Goal: Task Accomplishment & Management: Manage account settings

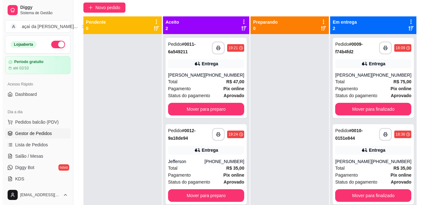
scroll to position [70, 0]
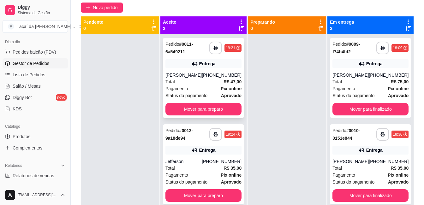
click at [211, 75] on div "(91) 99206-7382" at bounding box center [222, 75] width 40 height 6
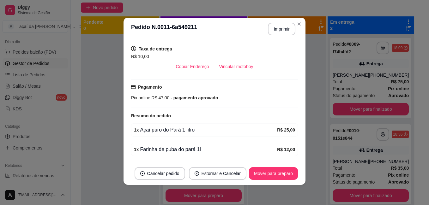
scroll to position [148, 0]
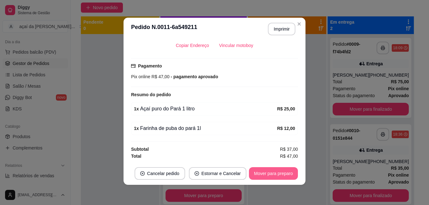
click at [265, 172] on button "Mover para preparo" at bounding box center [273, 173] width 49 height 13
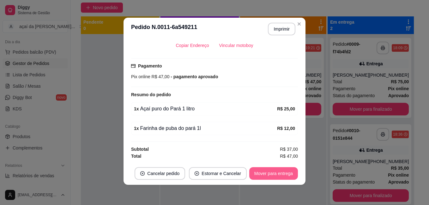
click at [275, 170] on button "Mover para entrega" at bounding box center [273, 173] width 49 height 13
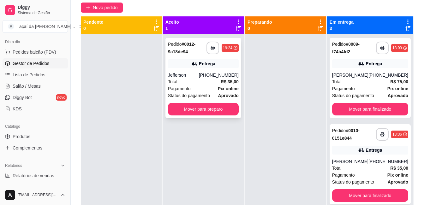
click at [205, 58] on div "**********" at bounding box center [204, 78] width 76 height 80
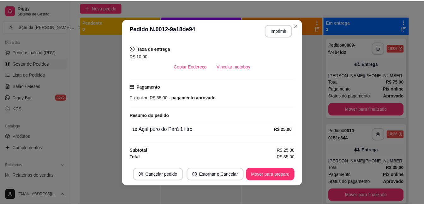
scroll to position [1, 0]
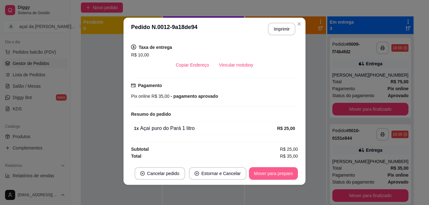
click at [282, 174] on button "Mover para preparo" at bounding box center [273, 173] width 49 height 13
click at [263, 178] on button "Mover para entrega" at bounding box center [273, 174] width 47 height 12
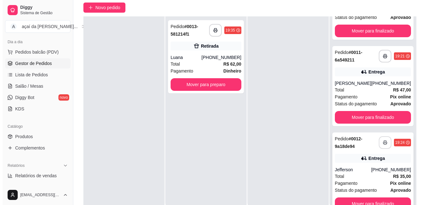
scroll to position [96, 0]
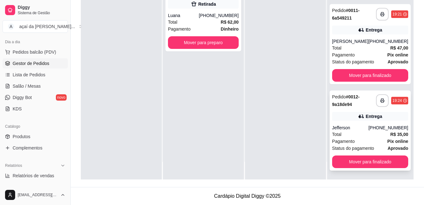
click at [370, 147] on span "Status do pagamento" at bounding box center [353, 148] width 42 height 7
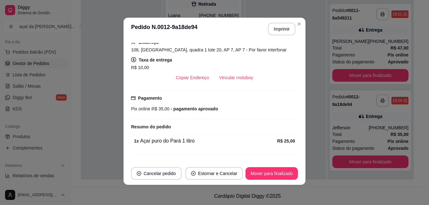
scroll to position [105, 0]
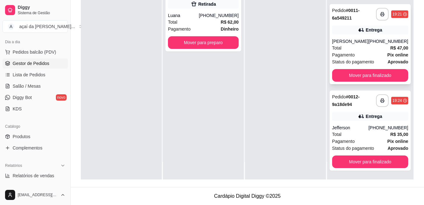
click at [382, 26] on div "Entrega" at bounding box center [370, 30] width 76 height 9
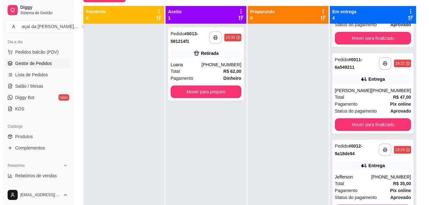
scroll to position [54, 0]
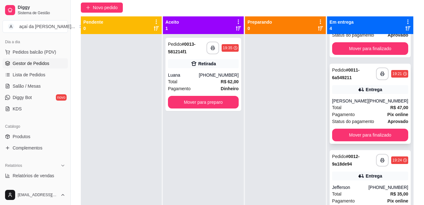
click at [360, 108] on div "Total R$ 47,00" at bounding box center [370, 107] width 76 height 7
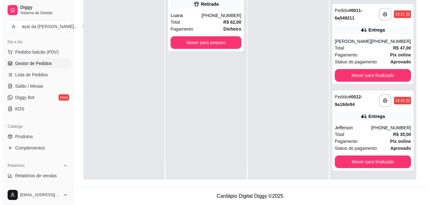
scroll to position [0, 0]
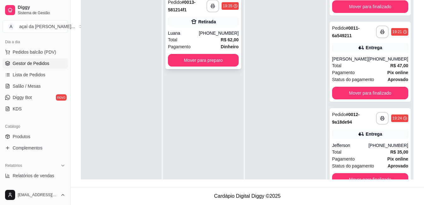
click at [186, 30] on div "Luana" at bounding box center [183, 33] width 31 height 6
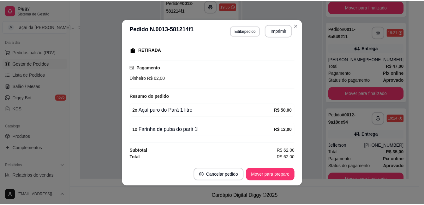
scroll to position [1, 0]
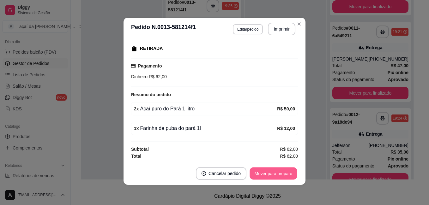
click at [265, 171] on button "Mover para preparo" at bounding box center [273, 174] width 47 height 12
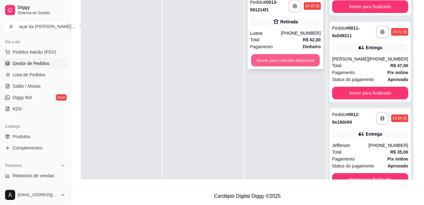
click at [290, 58] on button "Mover para retirada disponível" at bounding box center [285, 60] width 69 height 12
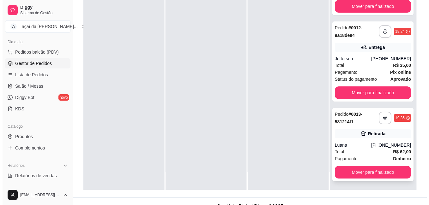
scroll to position [96, 0]
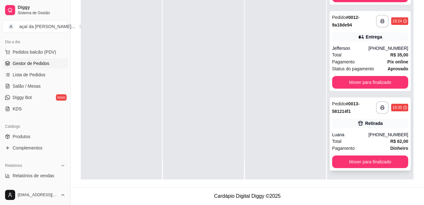
click at [348, 122] on div "Retirada" at bounding box center [370, 123] width 76 height 9
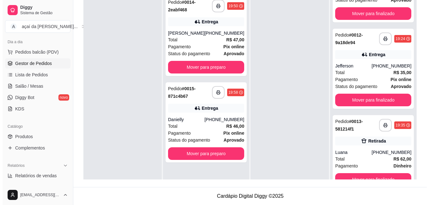
scroll to position [75, 0]
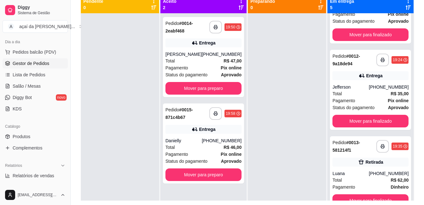
click at [217, 59] on div "Total R$ 47,00" at bounding box center [204, 61] width 76 height 7
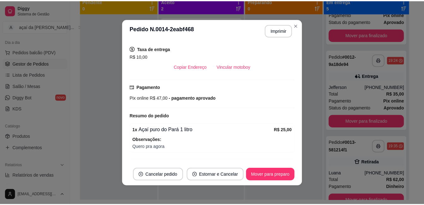
scroll to position [160, 0]
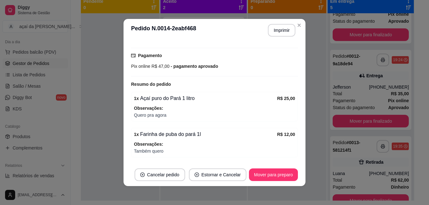
click at [277, 167] on footer "Cancelar pedido Estornar e Cancelar Mover para preparo" at bounding box center [215, 175] width 182 height 23
click at [276, 173] on button "Mover para preparo" at bounding box center [273, 175] width 49 height 13
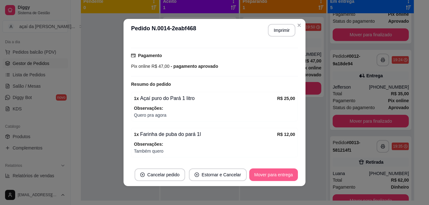
click at [265, 174] on button "Mover para entrega" at bounding box center [273, 175] width 49 height 13
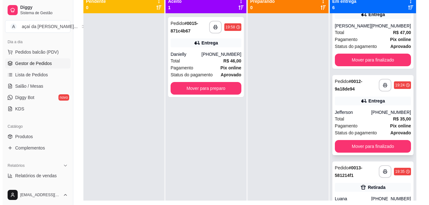
scroll to position [170, 0]
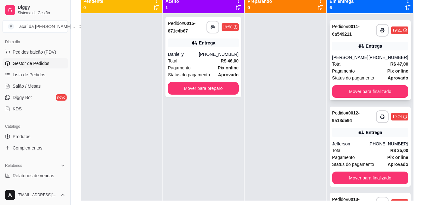
click at [377, 68] on div "Total R$ 47,00" at bounding box center [370, 64] width 76 height 7
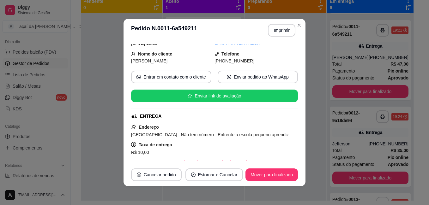
scroll to position [11, 0]
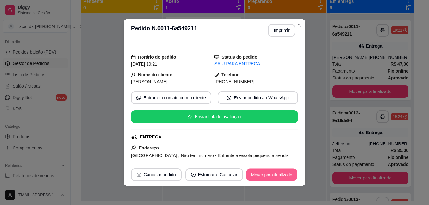
click at [259, 178] on button "Mover para finalizado" at bounding box center [271, 175] width 51 height 12
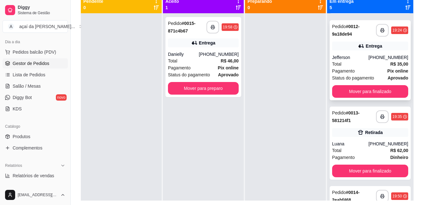
click at [351, 49] on div "Entrega" at bounding box center [370, 46] width 76 height 9
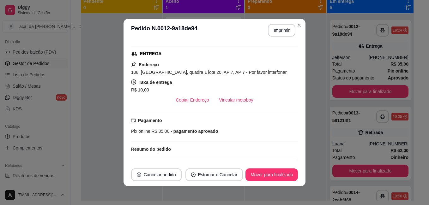
scroll to position [105, 0]
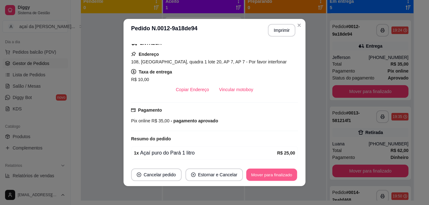
click at [252, 173] on button "Mover para finalizado" at bounding box center [271, 175] width 51 height 12
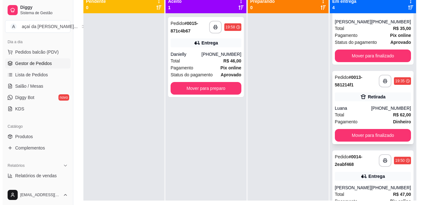
scroll to position [88, 0]
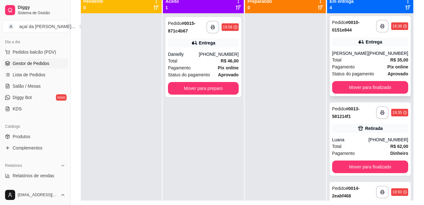
click at [371, 67] on div "Pagamento Pix online" at bounding box center [370, 67] width 76 height 7
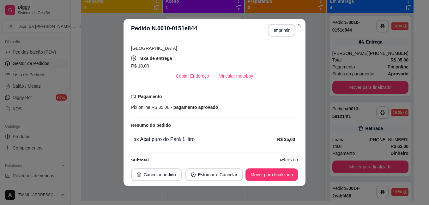
scroll to position [129, 0]
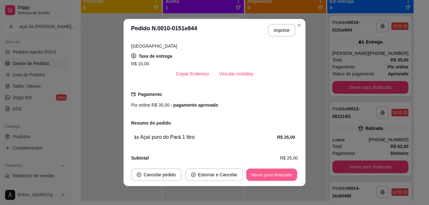
click at [270, 172] on button "Mover para finalizado" at bounding box center [271, 175] width 51 height 12
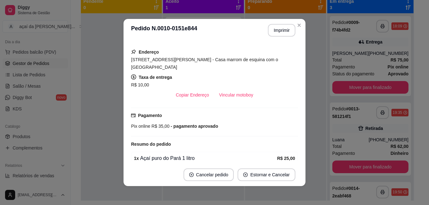
scroll to position [82, 0]
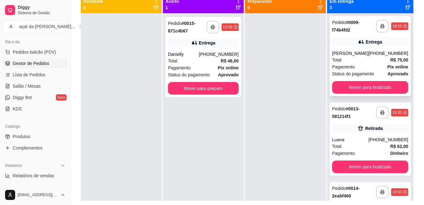
click at [364, 46] on div "Entrega" at bounding box center [370, 42] width 76 height 9
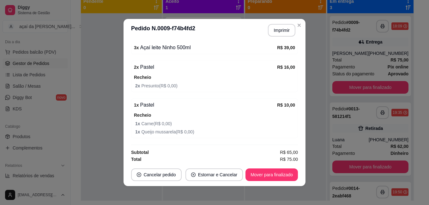
scroll to position [213, 0]
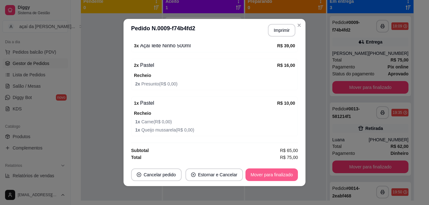
click at [276, 172] on button "Mover para finalizado" at bounding box center [272, 175] width 52 height 13
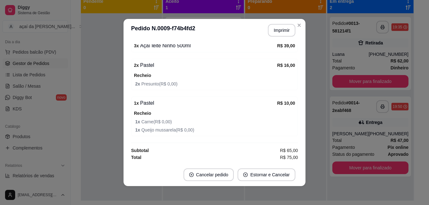
scroll to position [198, 0]
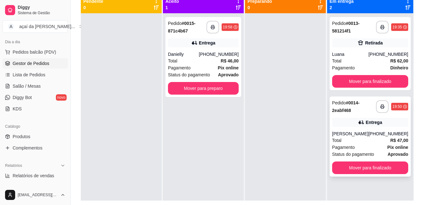
click at [362, 115] on div "**********" at bounding box center [370, 137] width 81 height 80
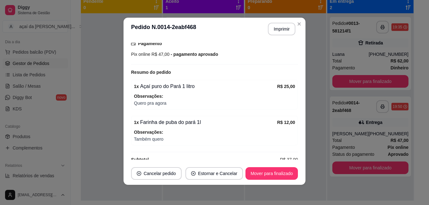
scroll to position [181, 0]
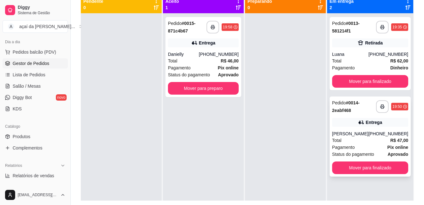
click at [355, 115] on div "**********" at bounding box center [370, 137] width 81 height 80
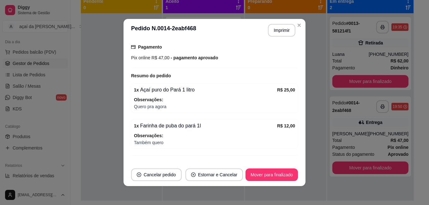
scroll to position [179, 0]
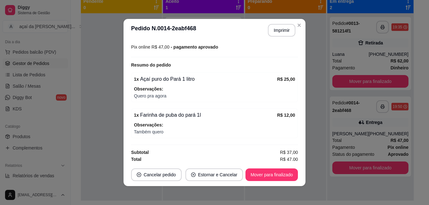
click at [124, 49] on div "feito há 17 minutos Horário do pedido 09/09/2025 19:50 Status do pedido SAIU PA…" at bounding box center [215, 103] width 182 height 122
drag, startPoint x: 122, startPoint y: 49, endPoint x: 111, endPoint y: 48, distance: 11.1
click at [111, 48] on div "**********" at bounding box center [214, 102] width 429 height 205
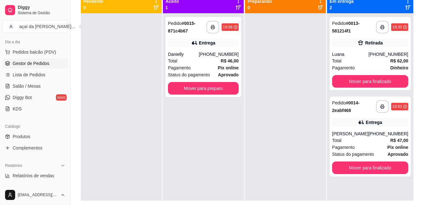
click at [112, 49] on div at bounding box center [121, 115] width 81 height 205
click at [213, 62] on div "Total R$ 46,00" at bounding box center [203, 61] width 71 height 7
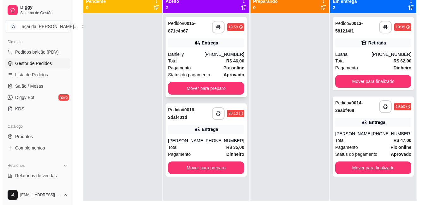
scroll to position [54, 0]
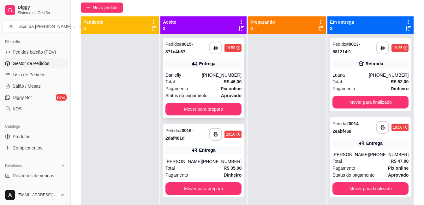
click at [180, 70] on div "**********" at bounding box center [203, 78] width 81 height 80
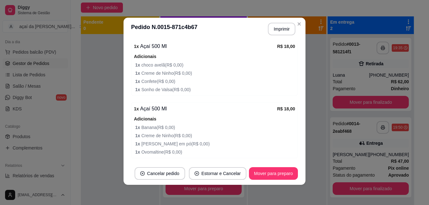
scroll to position [221, 0]
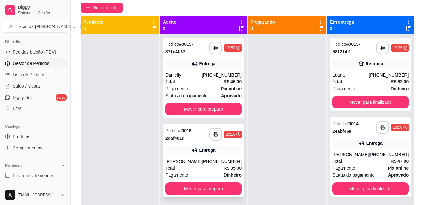
click at [212, 170] on div "Total R$ 35,00" at bounding box center [204, 168] width 76 height 7
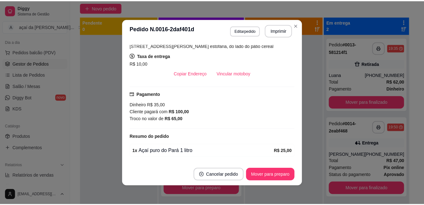
scroll to position [90, 0]
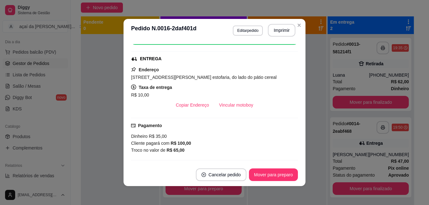
click at [124, 84] on div "feito há 11 minutos Horário do pedido 09/09/2025 20:10 Status do pedido ACEITO …" at bounding box center [215, 103] width 182 height 122
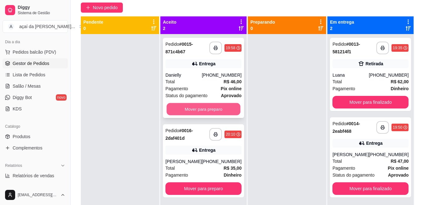
click at [217, 107] on button "Mover para preparo" at bounding box center [204, 109] width 74 height 12
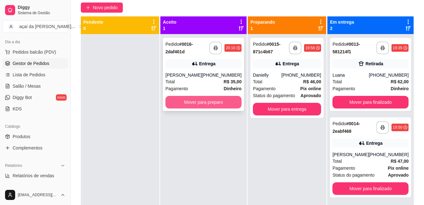
click at [237, 102] on button "Mover para preparo" at bounding box center [204, 102] width 76 height 13
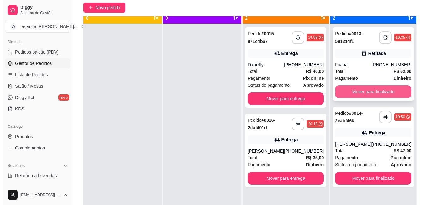
scroll to position [18, 0]
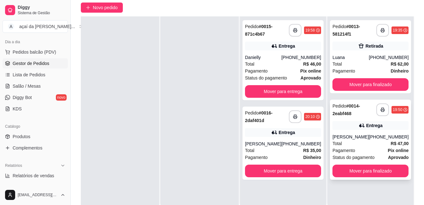
click at [367, 135] on div "Maria silva" at bounding box center [351, 137] width 36 height 6
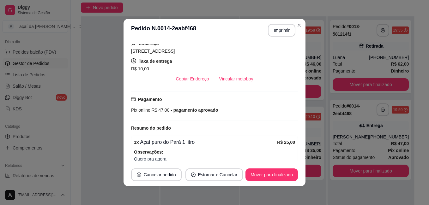
scroll to position [158, 0]
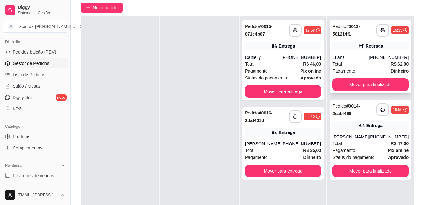
click at [359, 48] on icon at bounding box center [361, 46] width 5 height 4
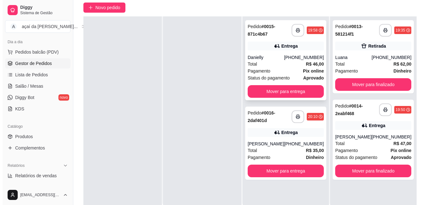
scroll to position [0, 0]
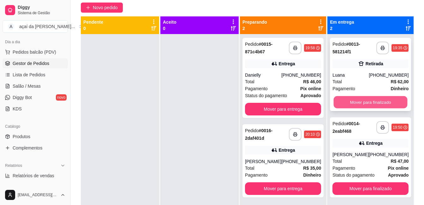
click at [369, 99] on button "Mover para finalizado" at bounding box center [371, 102] width 74 height 12
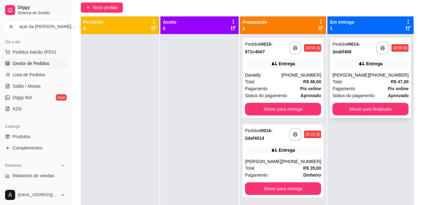
click at [367, 82] on div "Total R$ 47,00" at bounding box center [371, 81] width 76 height 7
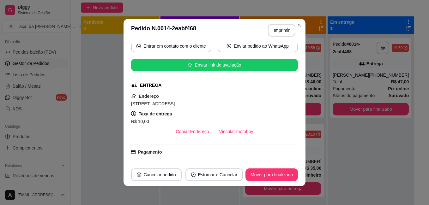
scroll to position [95, 0]
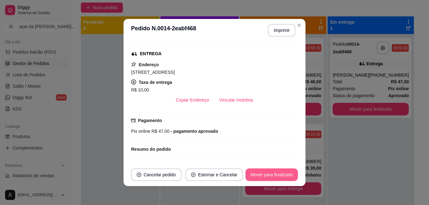
click at [260, 175] on button "Mover para finalizado" at bounding box center [272, 175] width 52 height 13
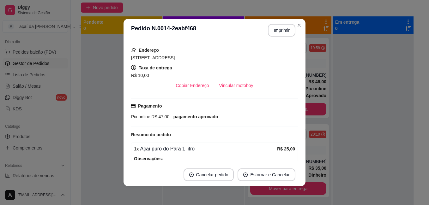
scroll to position [80, 0]
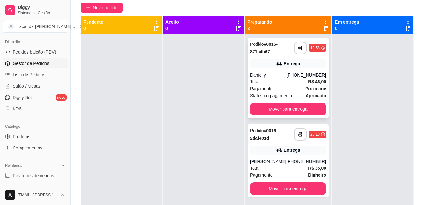
click at [290, 69] on div "**********" at bounding box center [288, 78] width 81 height 80
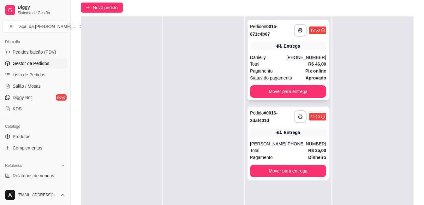
scroll to position [0, 0]
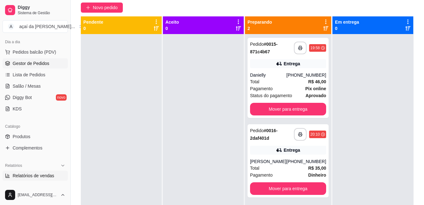
click at [26, 173] on span "Relatórios de vendas" at bounding box center [34, 176] width 42 height 6
select select "ALL"
select select "0"
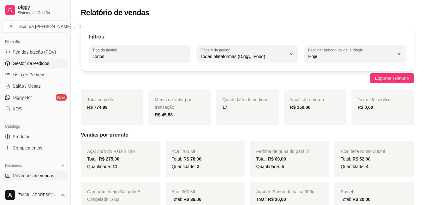
click at [10, 61] on link "Gestor de Pedidos" at bounding box center [35, 63] width 65 height 10
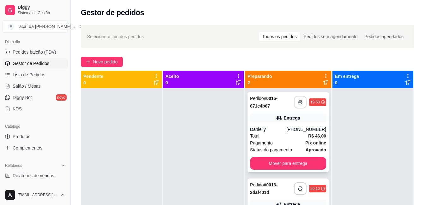
scroll to position [18, 0]
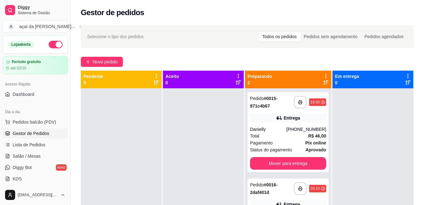
click at [216, 27] on div "Selecione o tipo dos pedidos Todos os pedidos Pedidos sem agendamento Pedidos a…" at bounding box center [247, 36] width 333 height 23
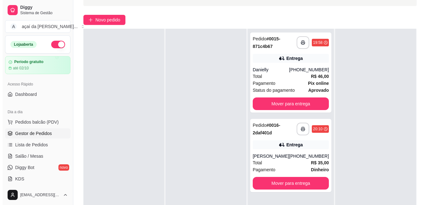
scroll to position [7, 0]
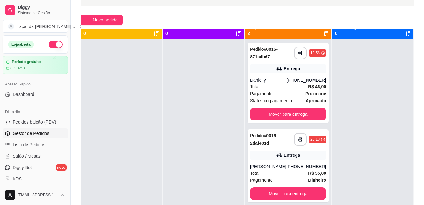
click at [293, 125] on div "**********" at bounding box center [288, 141] width 86 height 205
click at [274, 159] on div "Entrega" at bounding box center [288, 155] width 76 height 9
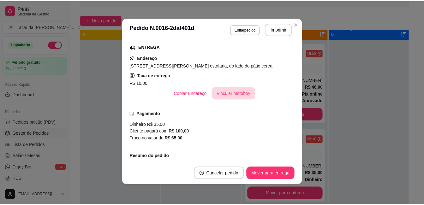
scroll to position [121, 0]
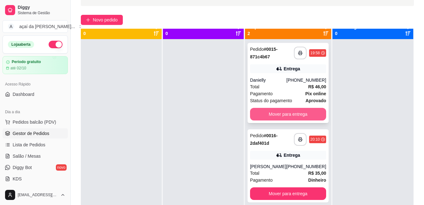
click at [261, 108] on button "Mover para entrega" at bounding box center [288, 114] width 76 height 13
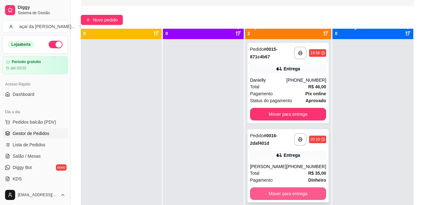
click at [306, 192] on button "Mover para entrega" at bounding box center [288, 194] width 76 height 13
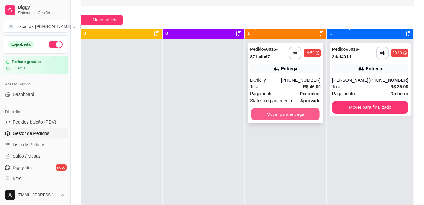
click at [258, 113] on button "Mover para entrega" at bounding box center [285, 114] width 69 height 12
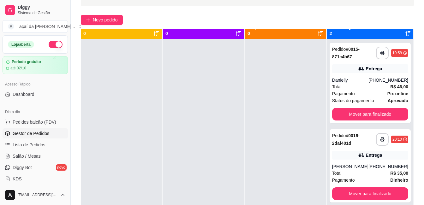
scroll to position [18, 0]
